Goal: Information Seeking & Learning: Learn about a topic

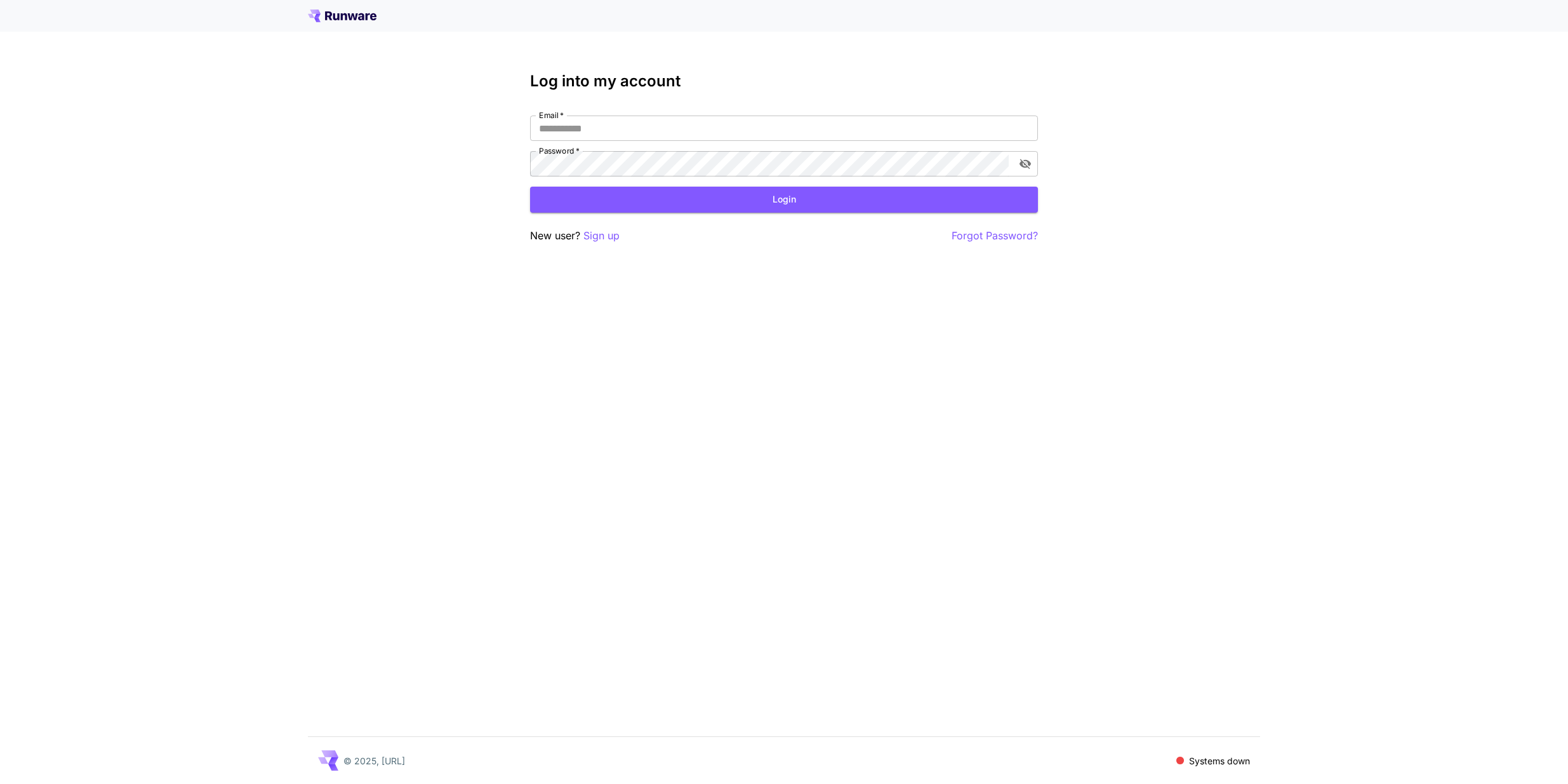
click at [342, 15] on icon at bounding box center [344, 17] width 6 height 7
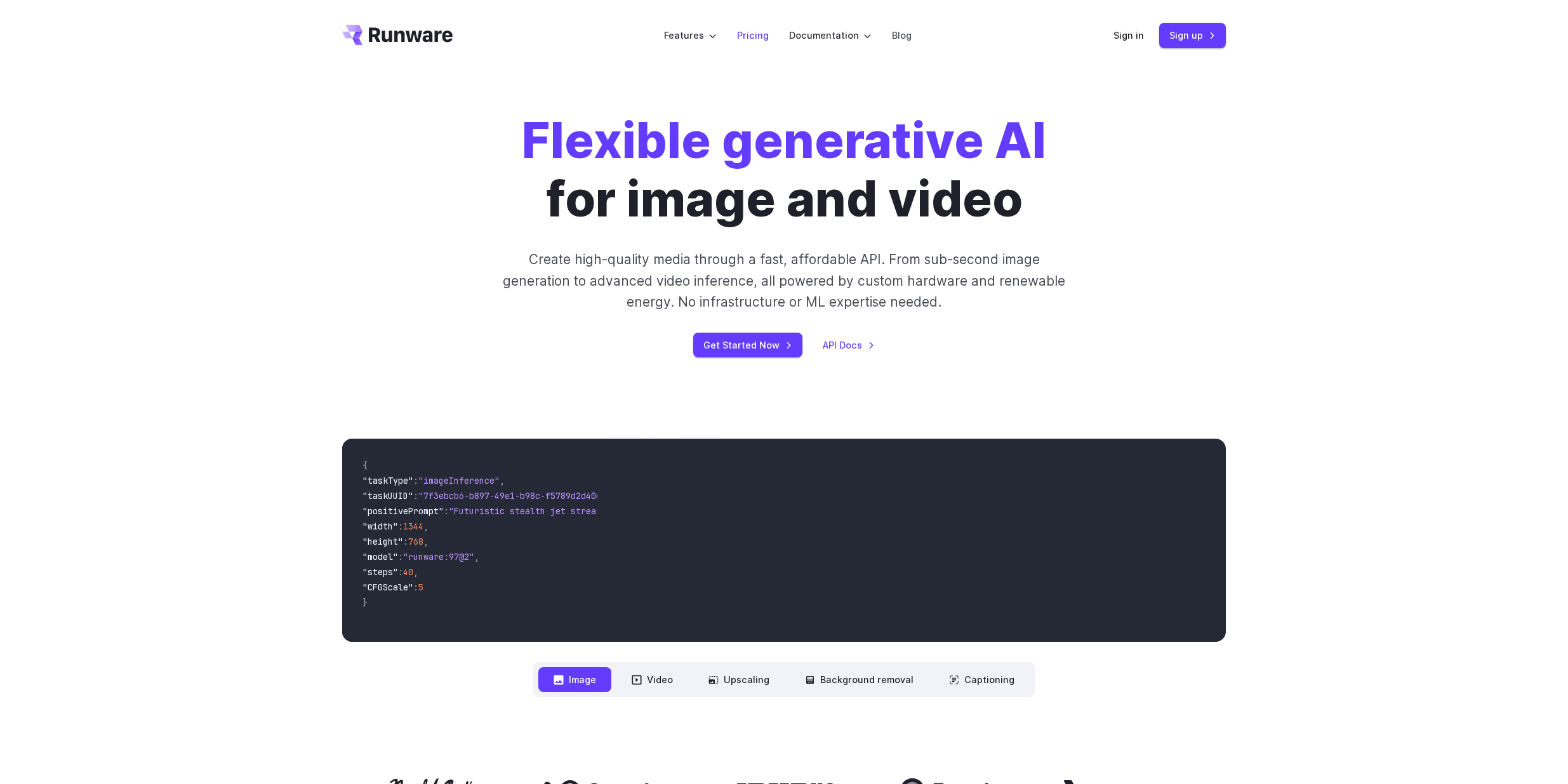
click at [753, 33] on link "Pricing" at bounding box center [753, 35] width 31 height 15
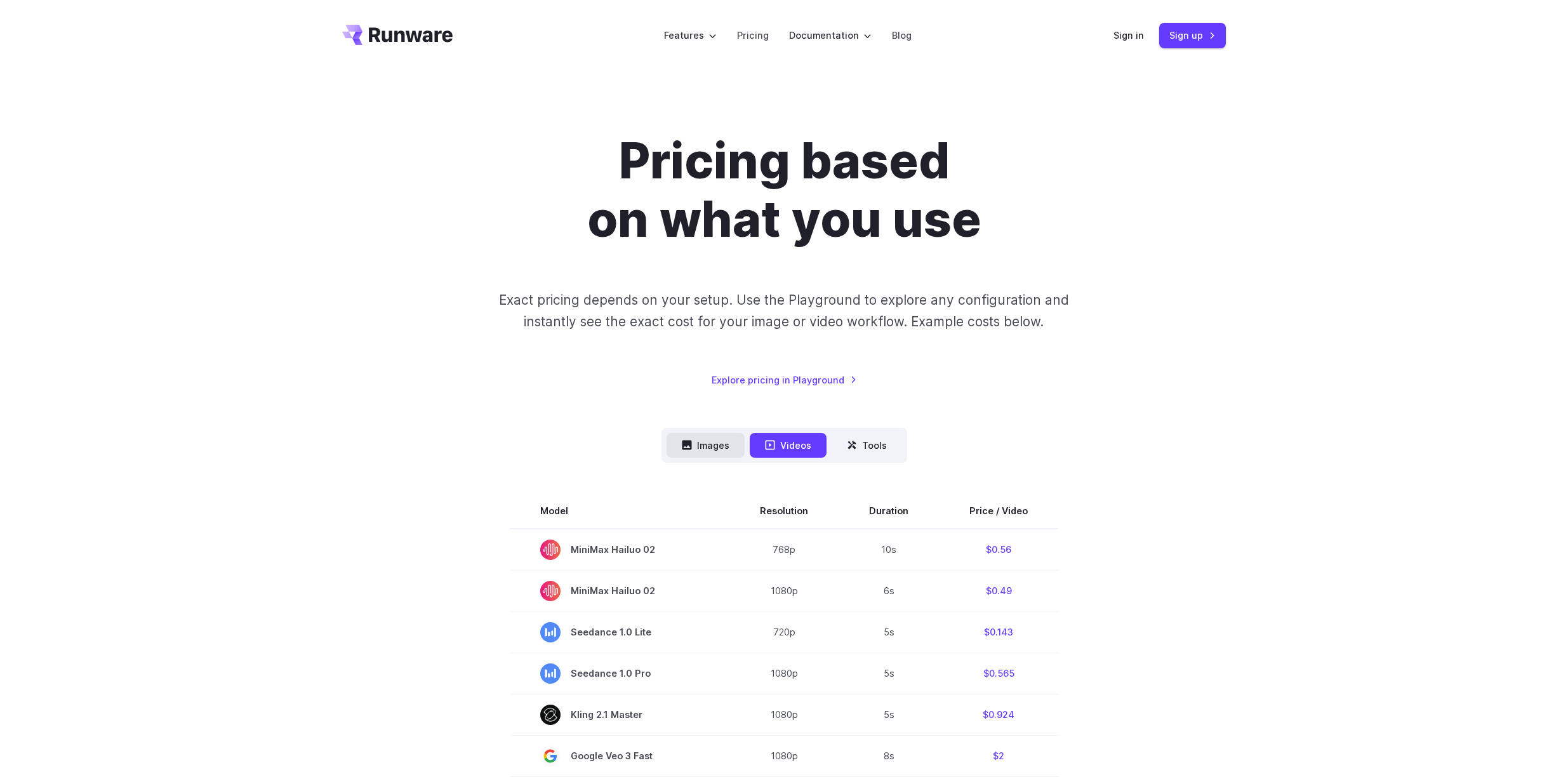
click at [707, 439] on button "Images" at bounding box center [706, 444] width 78 height 24
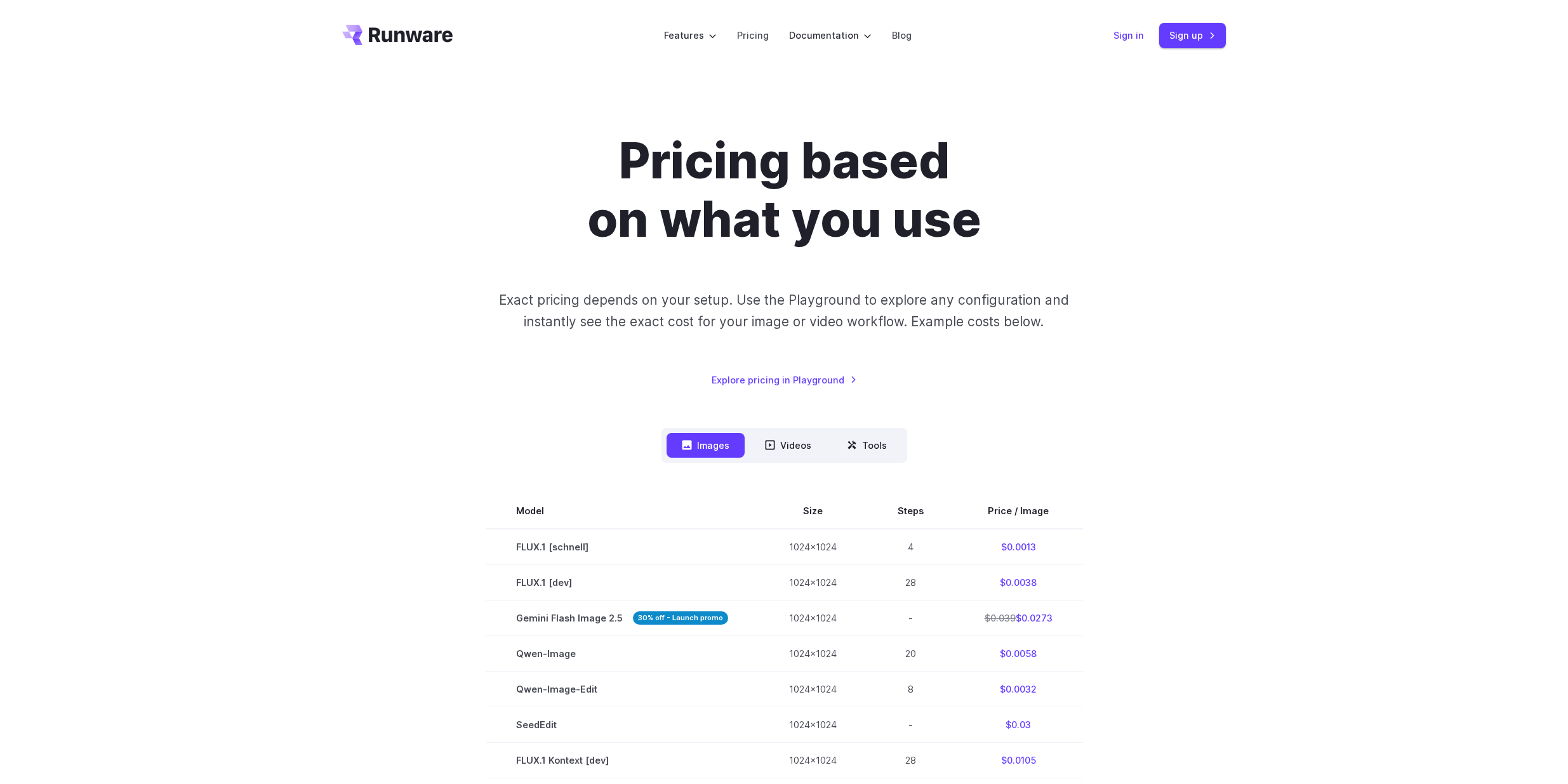
click at [1131, 35] on link "Sign in" at bounding box center [1129, 35] width 30 height 15
click at [1178, 32] on link "Sign up" at bounding box center [1192, 34] width 67 height 24
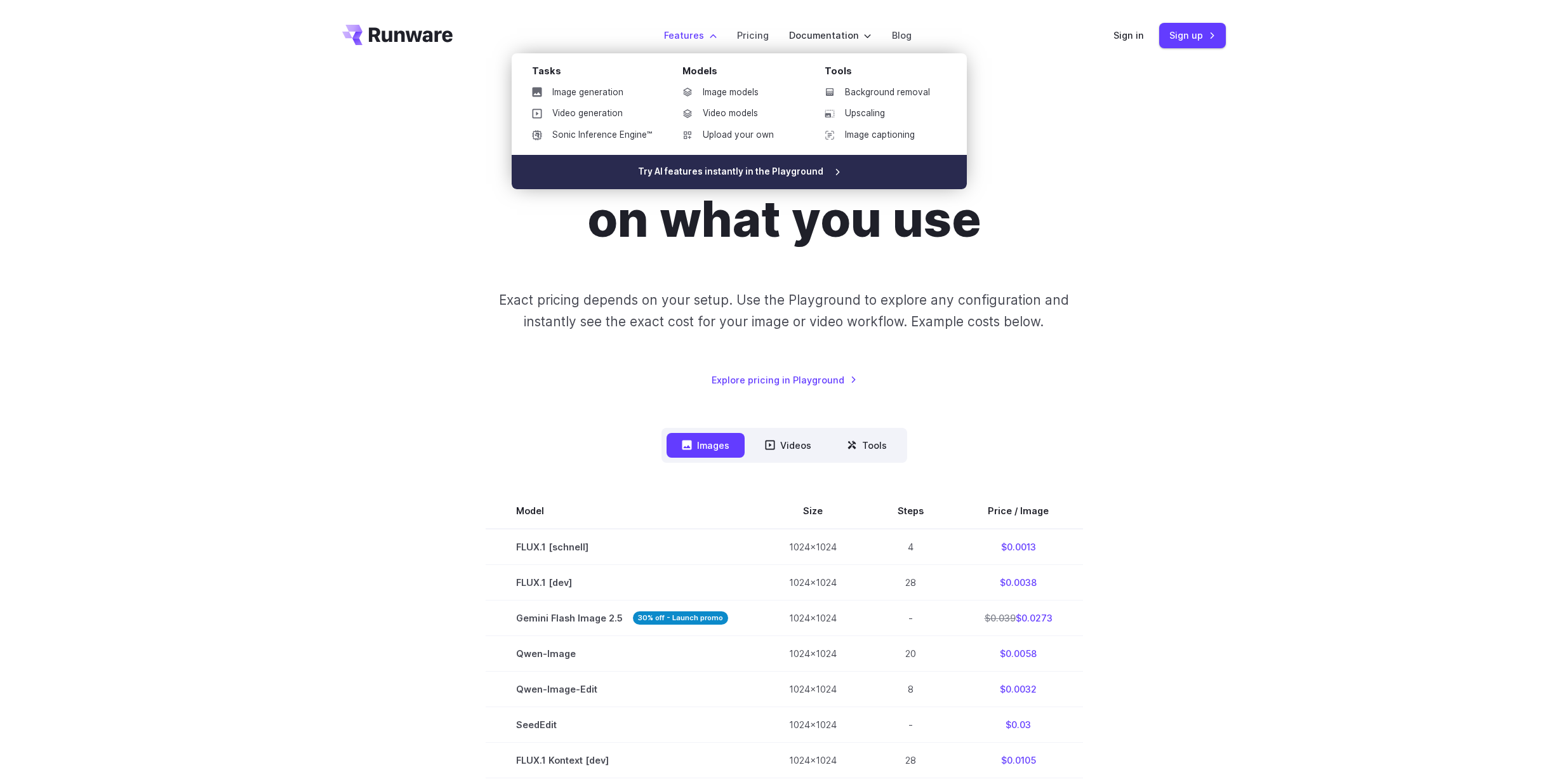
click at [735, 169] on link "Try AI features instantly in the Playground" at bounding box center [739, 171] width 455 height 34
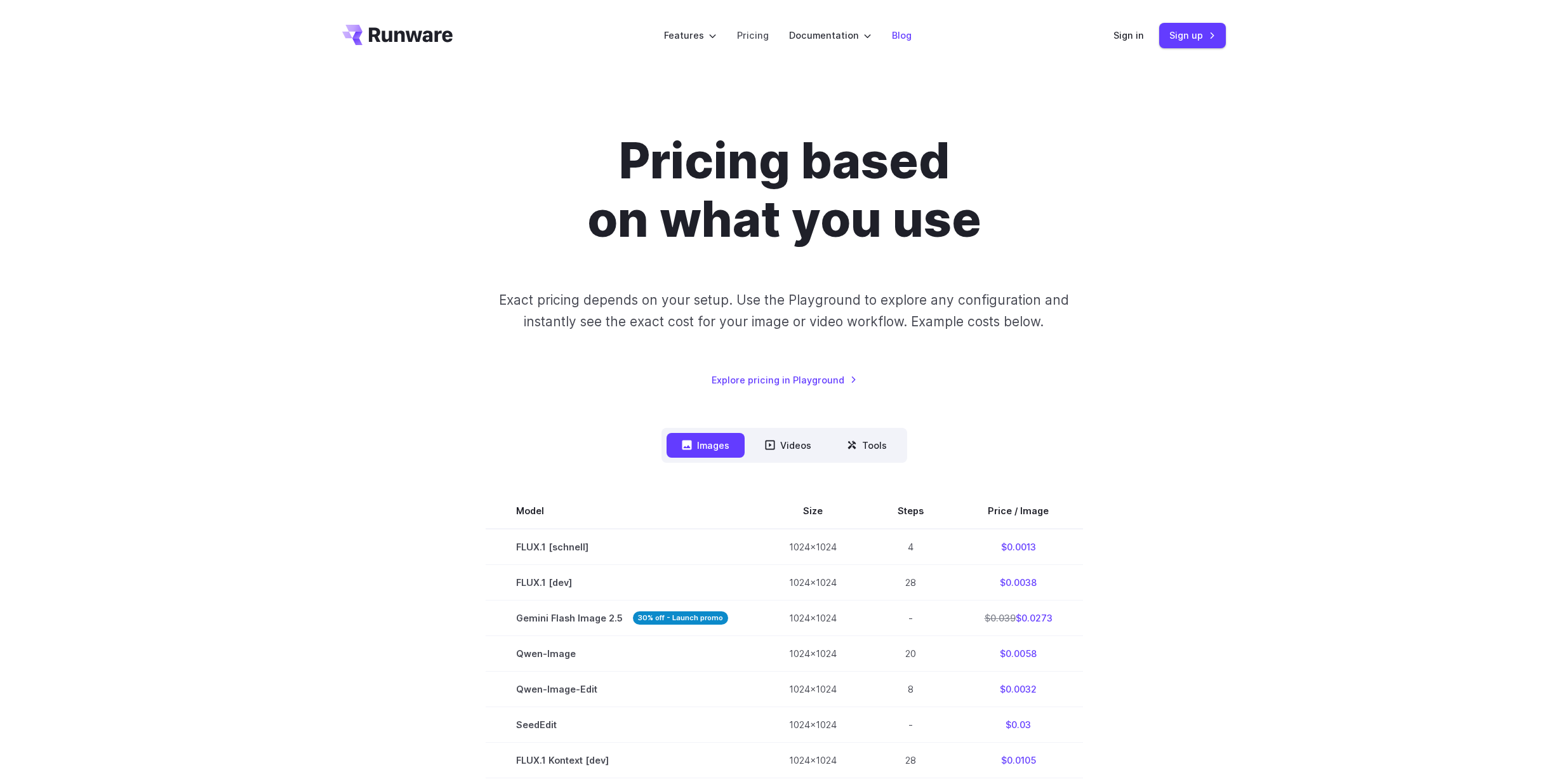
click at [901, 37] on link "Blog" at bounding box center [901, 35] width 20 height 15
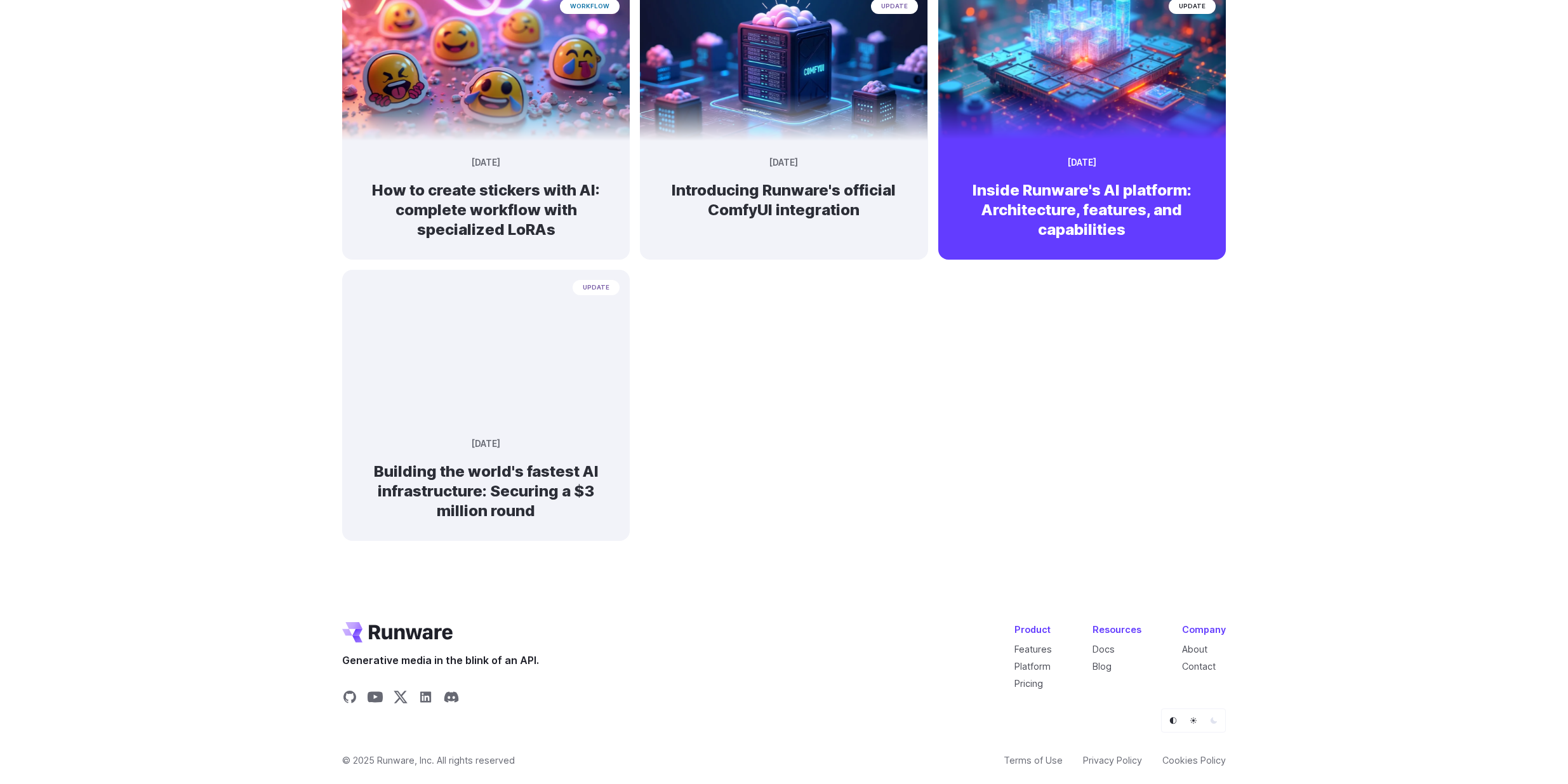
scroll to position [741, 0]
